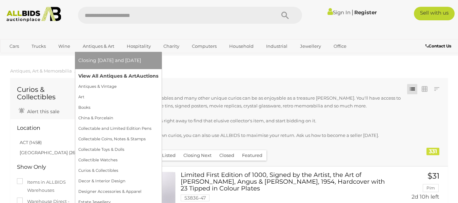
click at [108, 76] on link "View All Antiques & Art Auctions" at bounding box center [118, 76] width 80 height 11
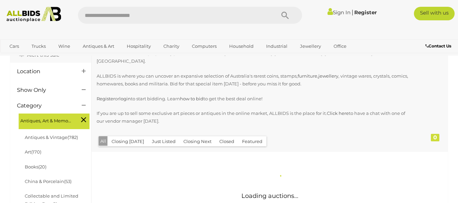
scroll to position [68, 0]
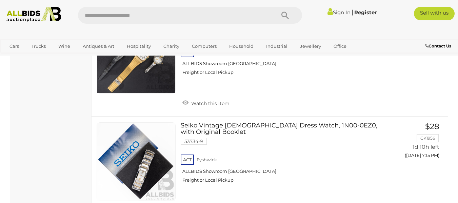
scroll to position [10471, 0]
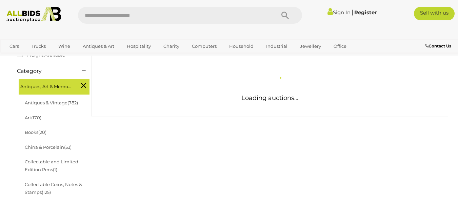
scroll to position [185, 0]
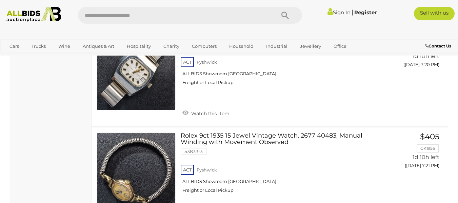
scroll to position [659, 0]
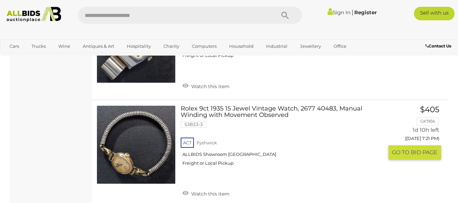
click at [133, 151] on img at bounding box center [136, 145] width 78 height 78
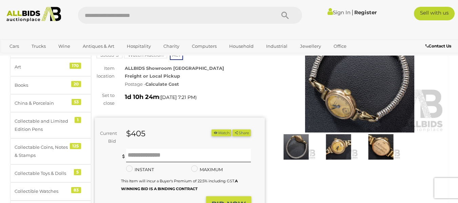
scroll to position [68, 0]
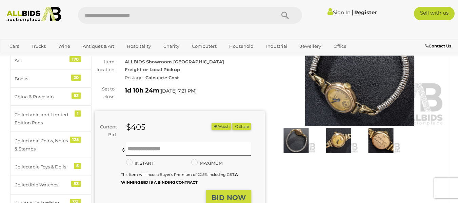
click at [339, 132] on img at bounding box center [338, 140] width 39 height 25
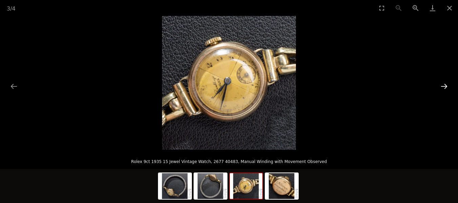
click at [442, 84] on button "Next slide" at bounding box center [444, 86] width 14 height 13
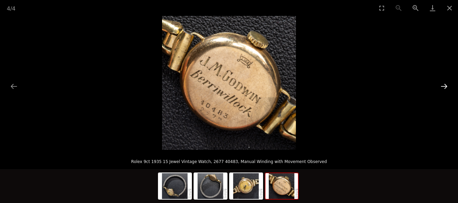
click at [442, 84] on button "Next slide" at bounding box center [444, 86] width 14 height 13
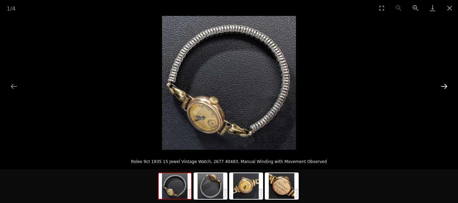
click at [442, 85] on button "Next slide" at bounding box center [444, 86] width 14 height 13
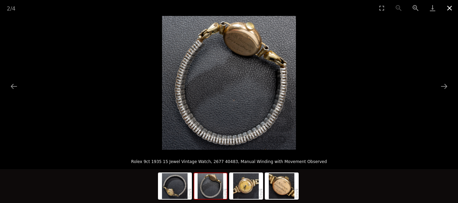
click at [449, 7] on button "Close gallery" at bounding box center [449, 8] width 17 height 16
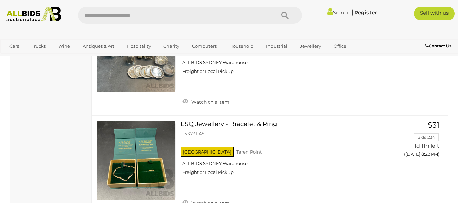
scroll to position [5067, 0]
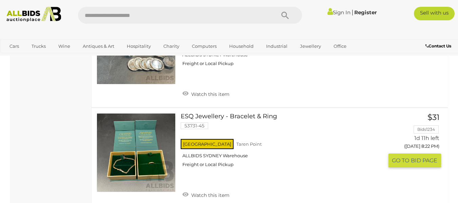
click at [149, 122] on link at bounding box center [136, 152] width 79 height 79
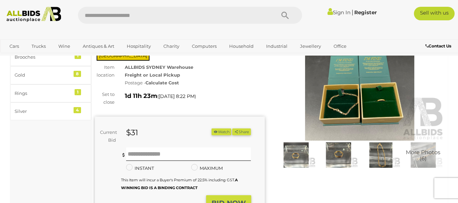
scroll to position [34, 0]
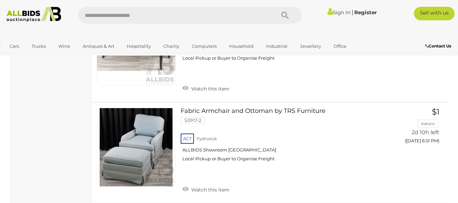
scroll to position [10678, 0]
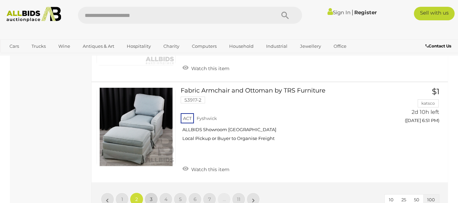
click at [150, 196] on span "3" at bounding box center [151, 199] width 3 height 6
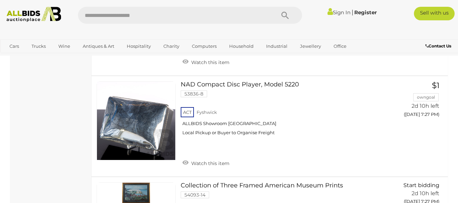
scroll to position [10690, 0]
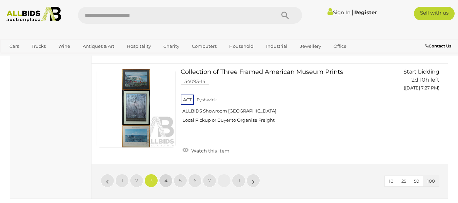
click at [166, 178] on span "4" at bounding box center [165, 181] width 3 height 6
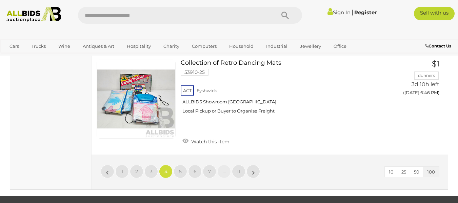
scroll to position [10622, 0]
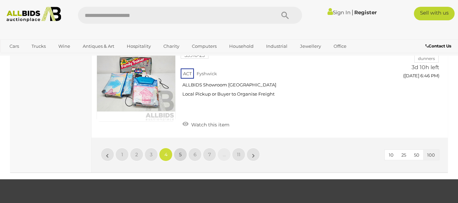
click at [179, 148] on link "5" at bounding box center [181, 155] width 14 height 14
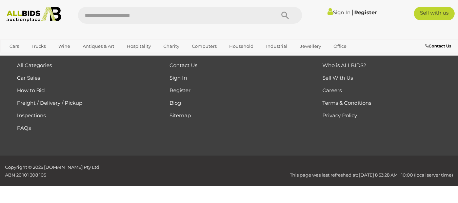
scroll to position [151, 0]
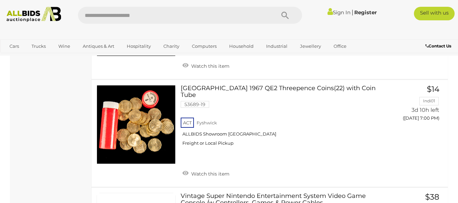
scroll to position [2151, 0]
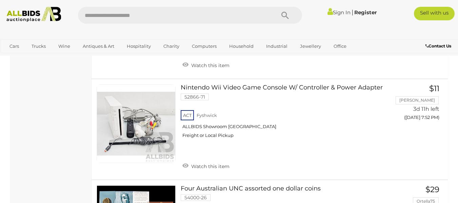
scroll to position [10521, 0]
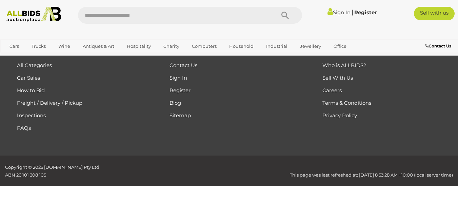
scroll to position [151, 0]
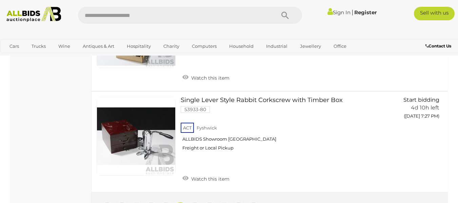
scroll to position [10419, 0]
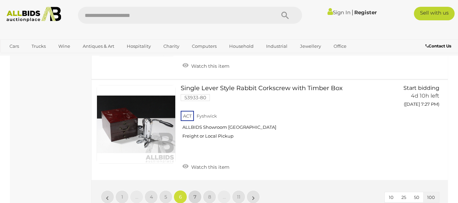
click at [193, 194] on span "7" at bounding box center [194, 197] width 3 height 6
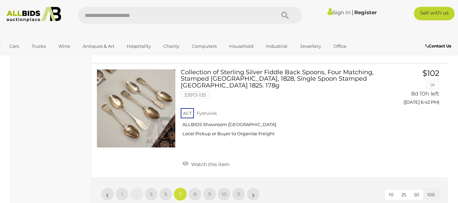
scroll to position [10385, 0]
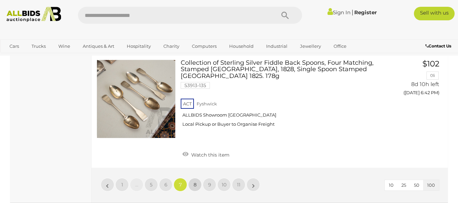
click at [198, 178] on link "8" at bounding box center [195, 185] width 14 height 14
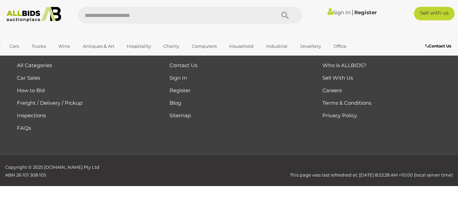
scroll to position [151, 0]
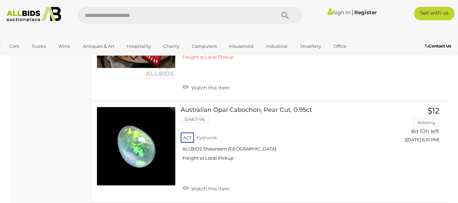
scroll to position [2930, 0]
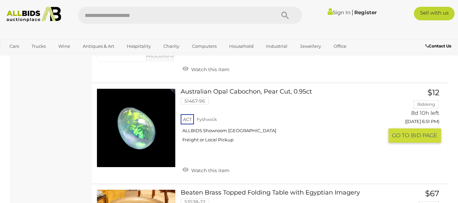
click at [158, 100] on link at bounding box center [136, 127] width 79 height 79
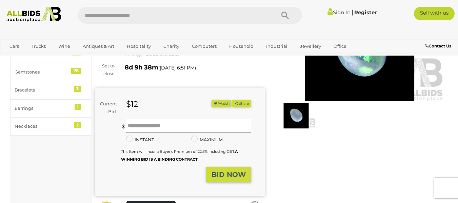
scroll to position [102, 0]
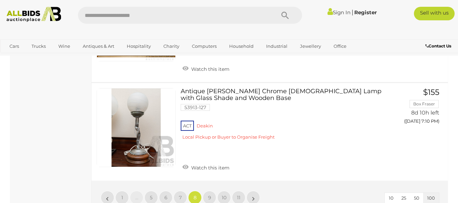
scroll to position [10012, 0]
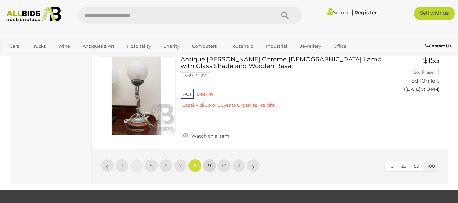
click at [213, 159] on link "9" at bounding box center [210, 166] width 14 height 14
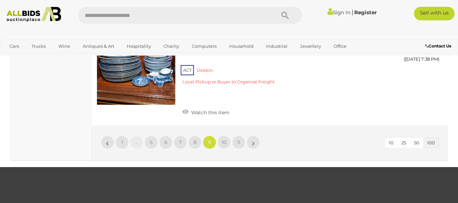
scroll to position [10012, 0]
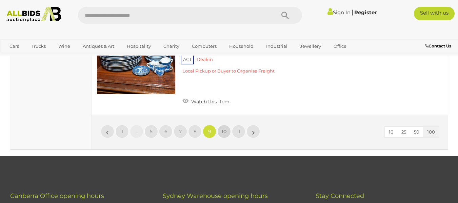
click at [222, 128] on span "10" at bounding box center [224, 131] width 5 height 6
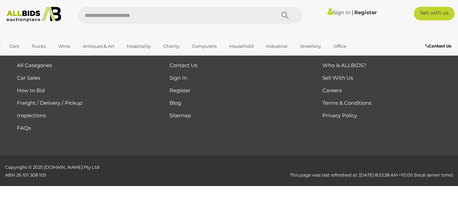
scroll to position [151, 0]
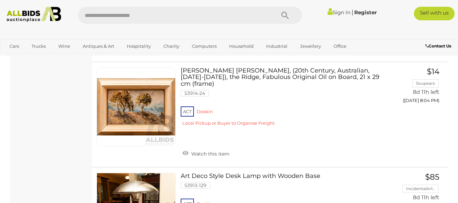
scroll to position [9945, 0]
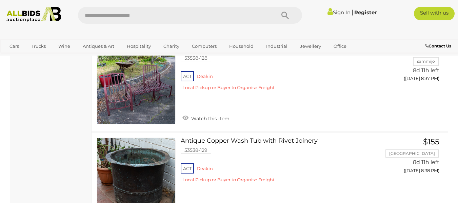
scroll to position [7098, 0]
